Goal: Task Accomplishment & Management: Manage account settings

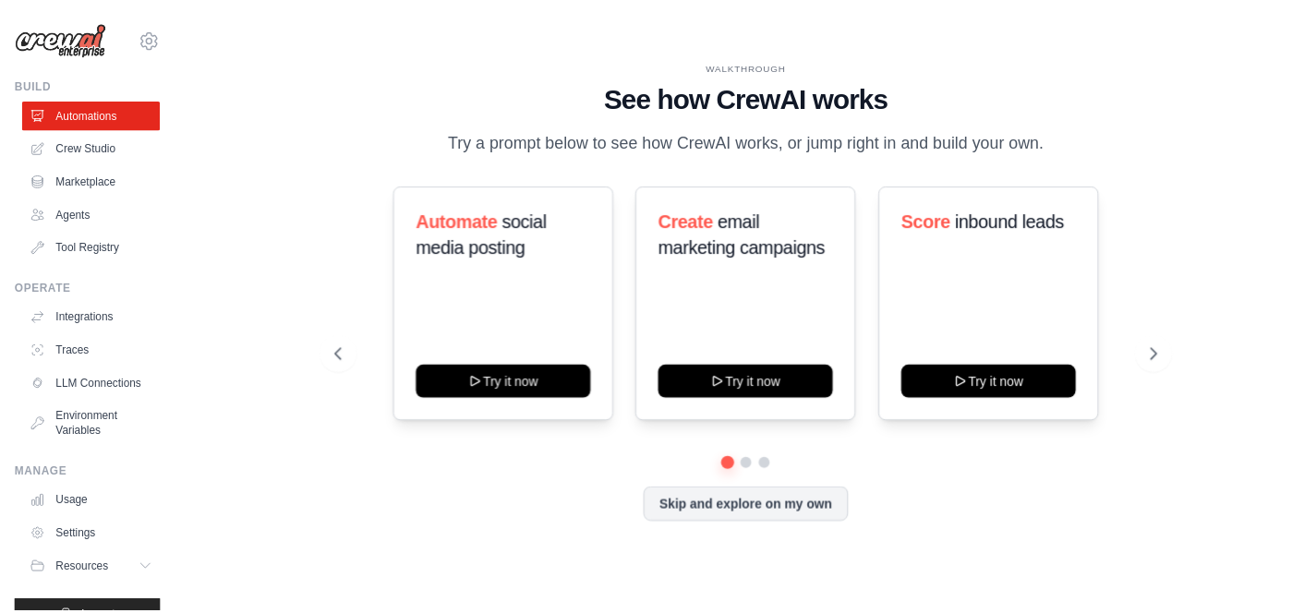
scroll to position [50, 0]
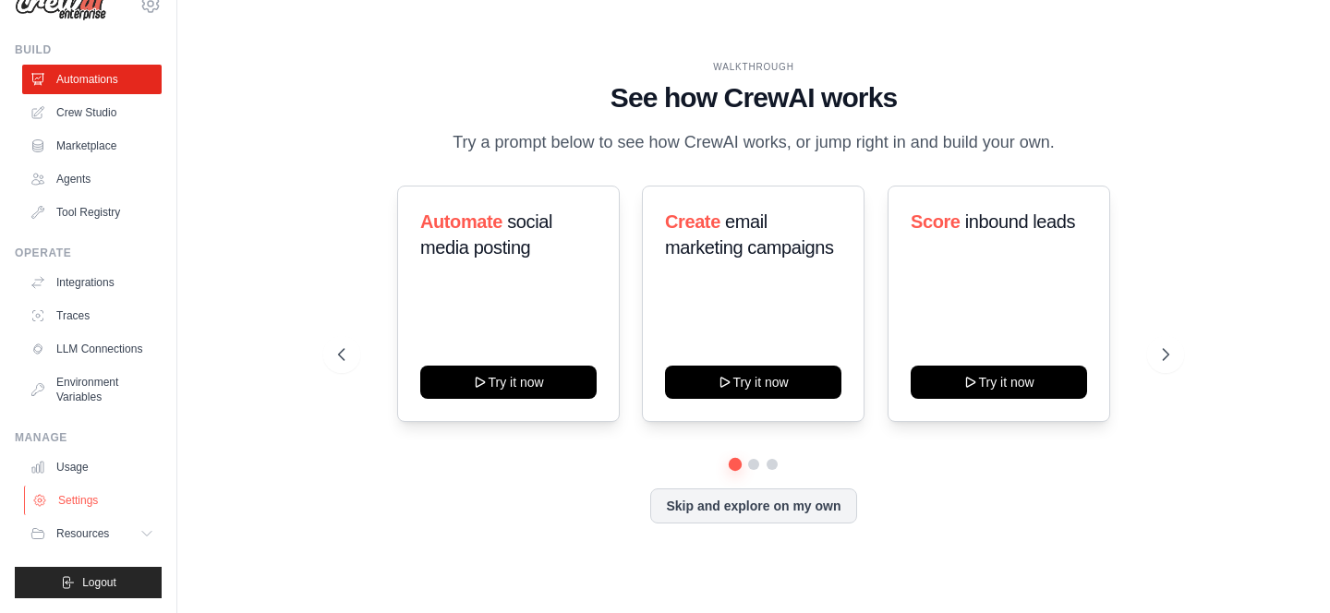
click at [66, 503] on link "Settings" at bounding box center [93, 501] width 139 height 30
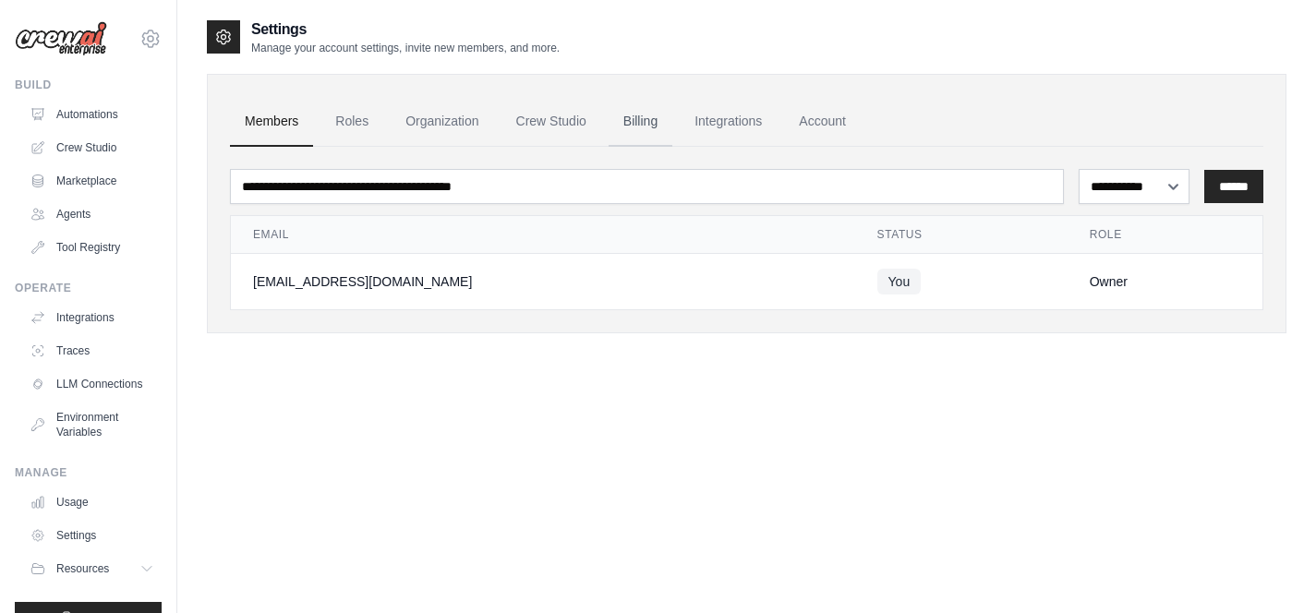
click at [642, 116] on link "Billing" at bounding box center [641, 122] width 64 height 50
